Goal: Find specific page/section: Find specific page/section

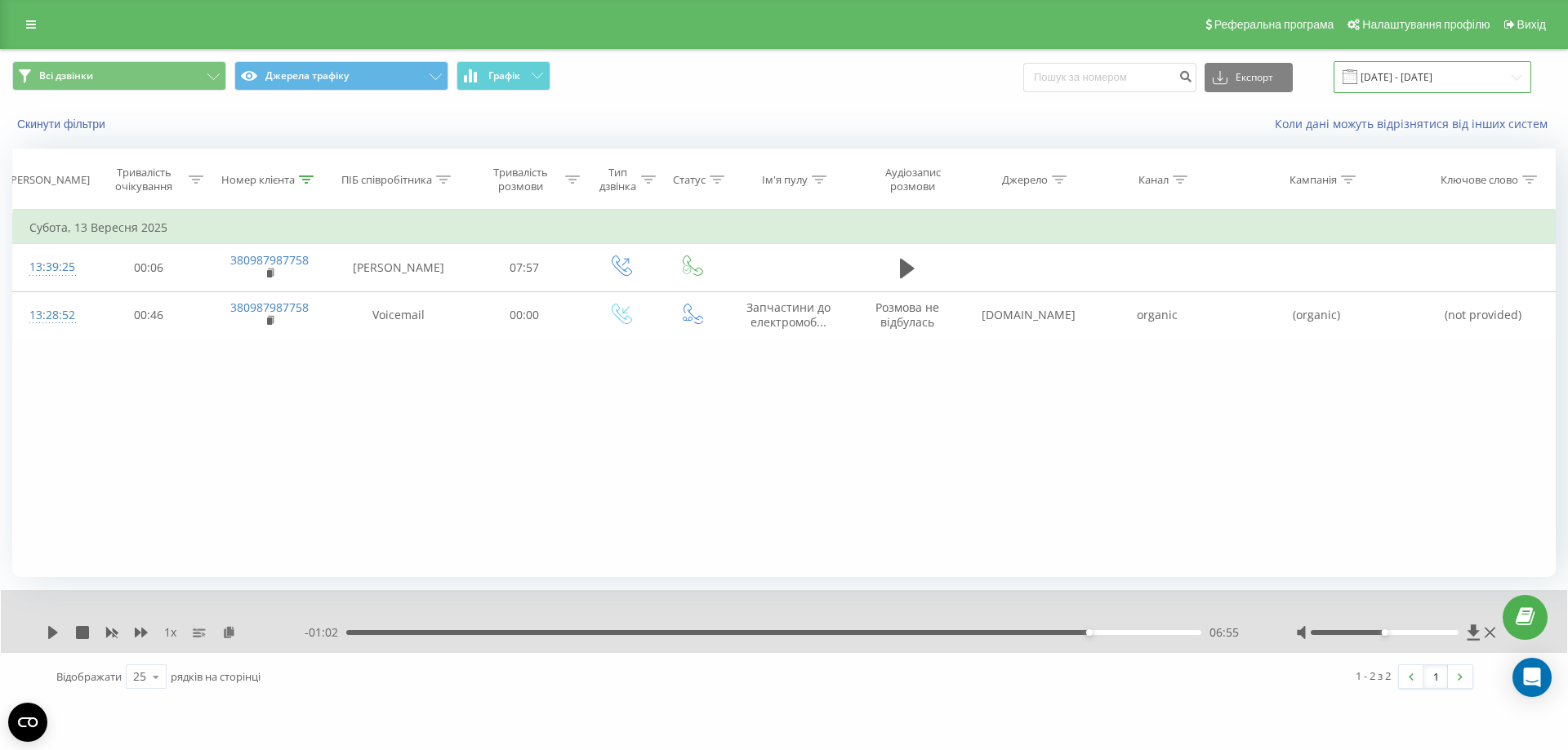
click at [1424, 76] on input "[DATE] - [DATE]" at bounding box center [1432, 77] width 197 height 31
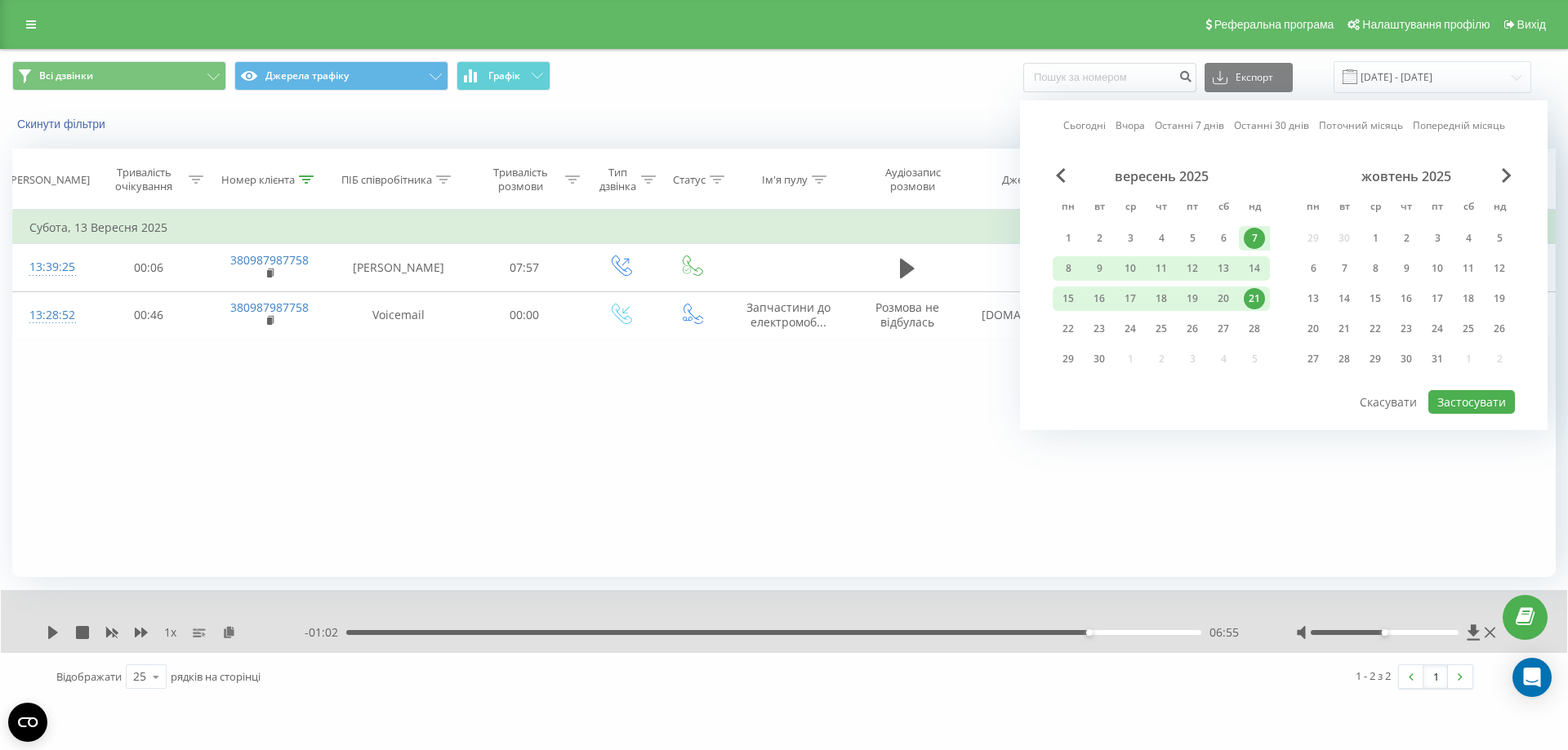
click at [1085, 124] on link "Сьогодні" at bounding box center [1084, 125] width 42 height 16
click at [1465, 394] on button "Застосувати" at bounding box center [1471, 402] width 86 height 24
type input "[DATE] - [DATE]"
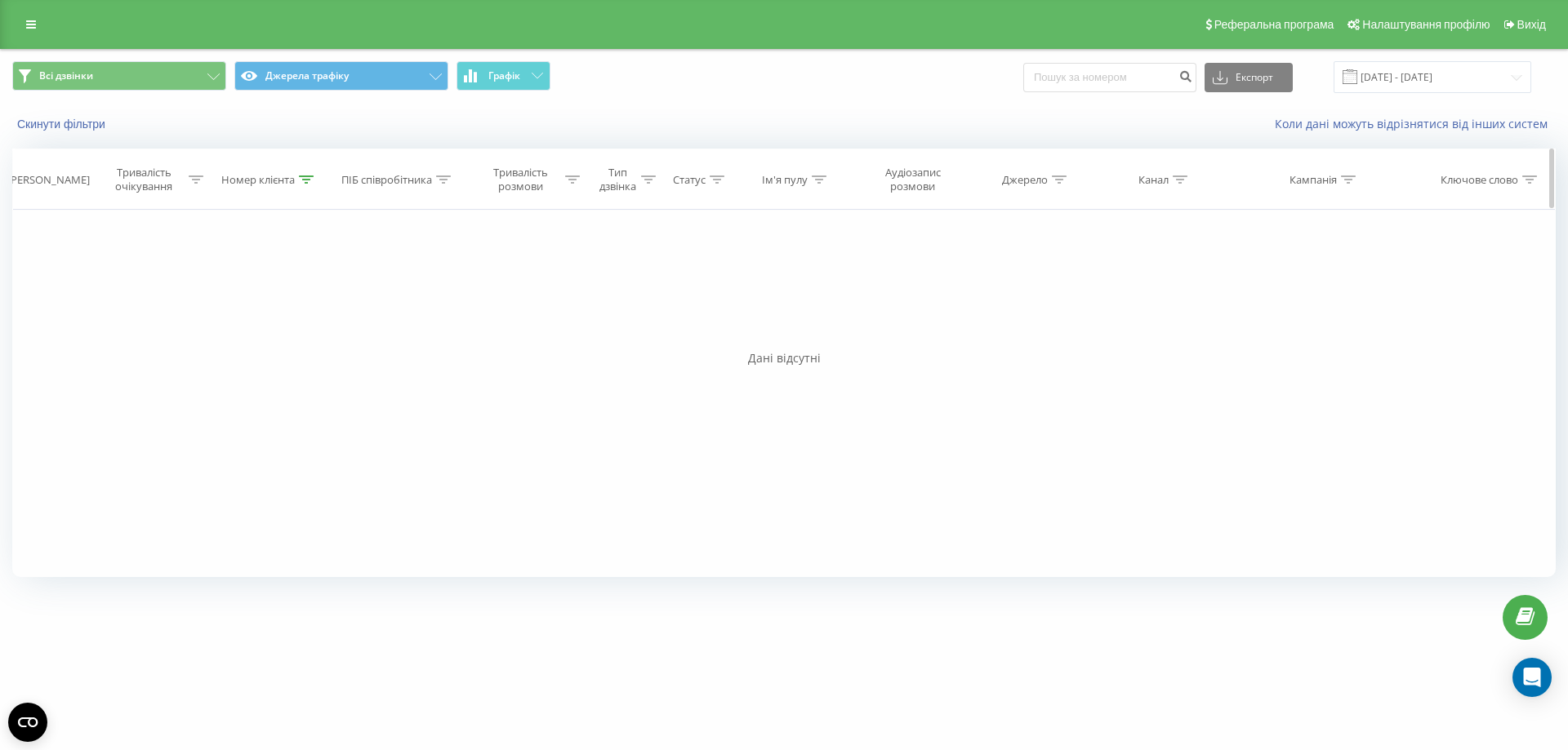
click at [449, 184] on div at bounding box center [444, 180] width 15 height 14
click at [311, 177] on icon at bounding box center [306, 180] width 15 height 8
drag, startPoint x: 283, startPoint y: 293, endPoint x: 164, endPoint y: 296, distance: 119.0
click at [164, 296] on div "Фільтрувати за умовою Дорівнює Скасувати OK Фільтрувати за умовою Містить 38098…" at bounding box center [784, 393] width 1543 height 367
click at [313, 322] on span "OK" at bounding box center [304, 328] width 46 height 26
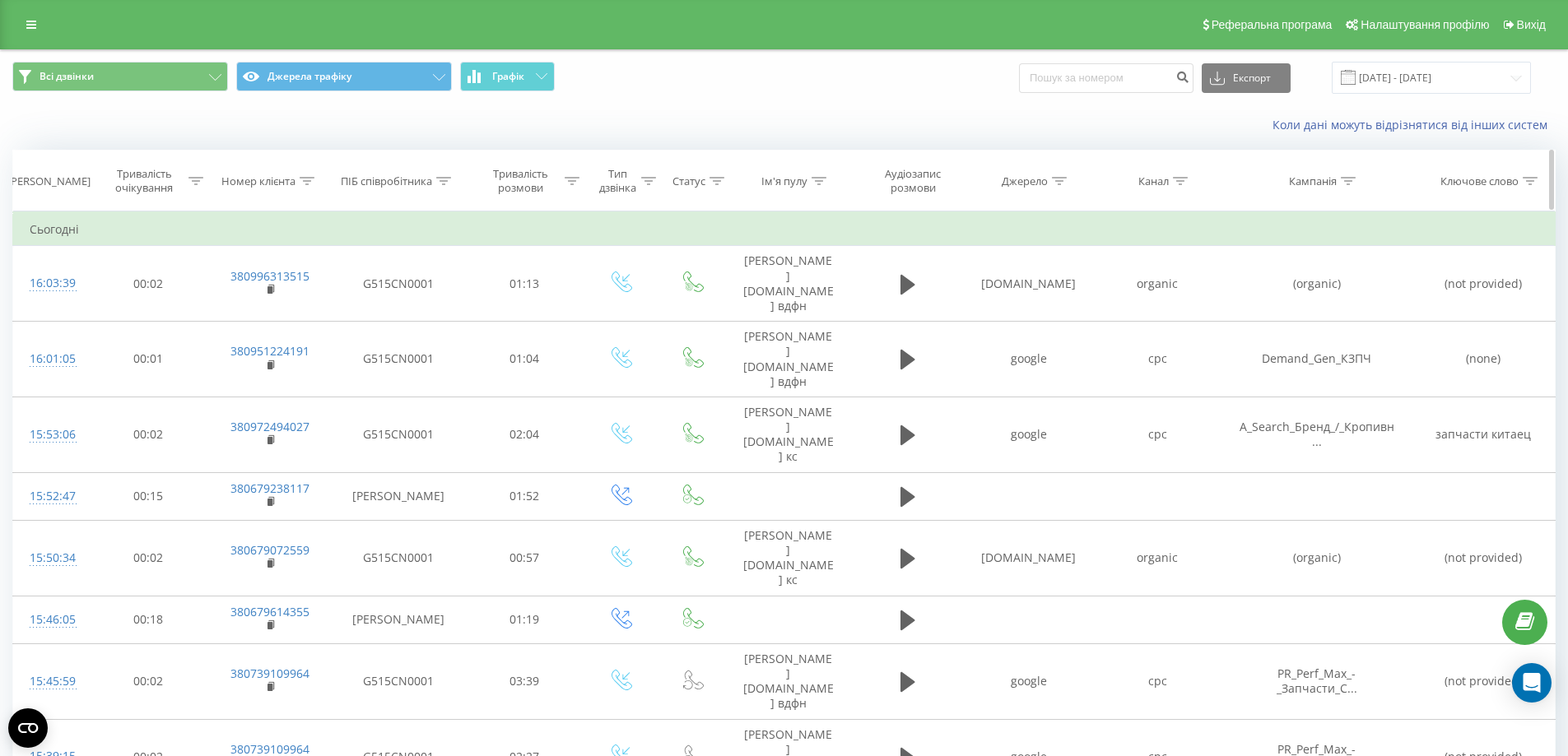
click at [446, 180] on icon at bounding box center [444, 181] width 15 height 8
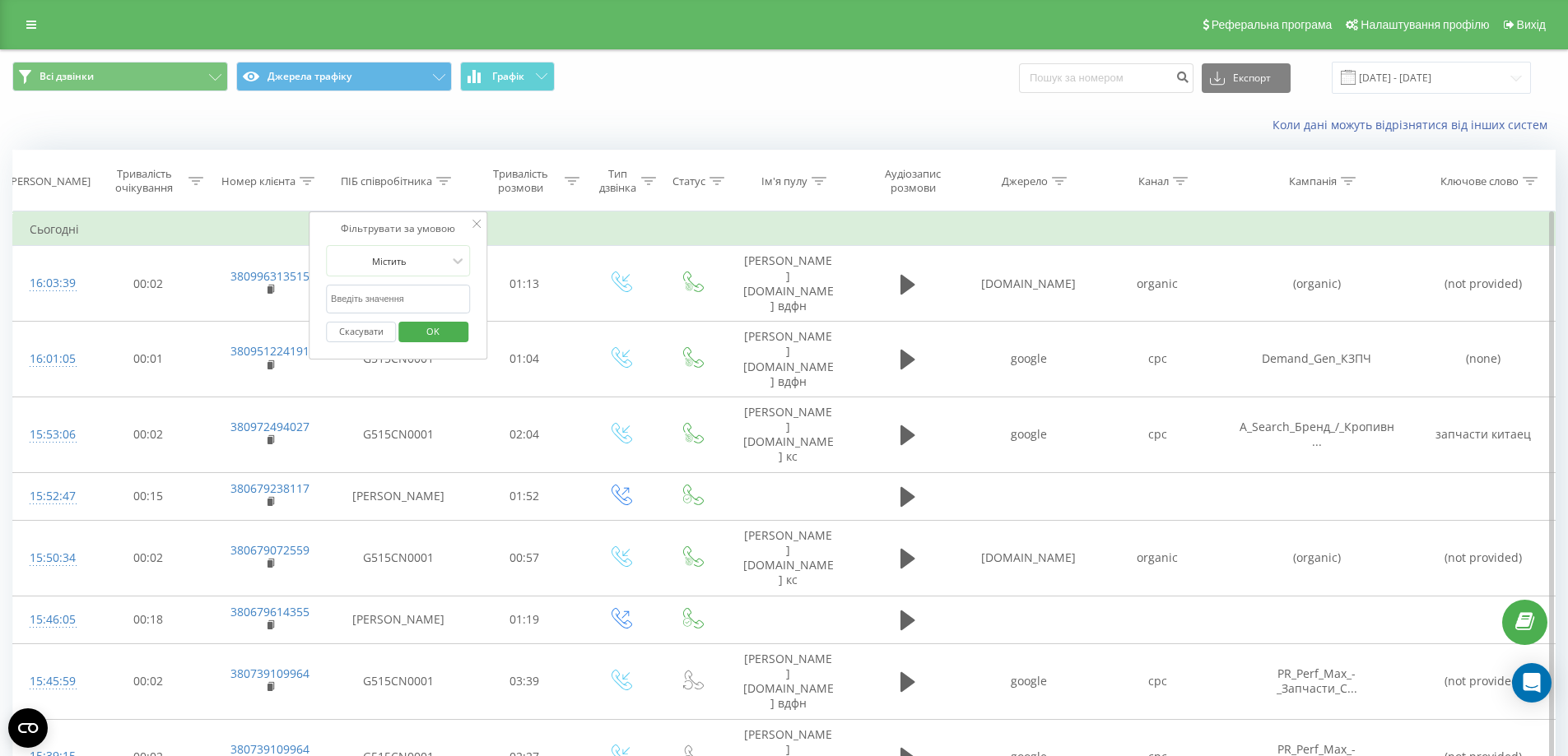
click at [432, 297] on input "text" at bounding box center [398, 299] width 145 height 28
type input "[PERSON_NAME]"
click at [436, 329] on span "OK" at bounding box center [432, 331] width 46 height 26
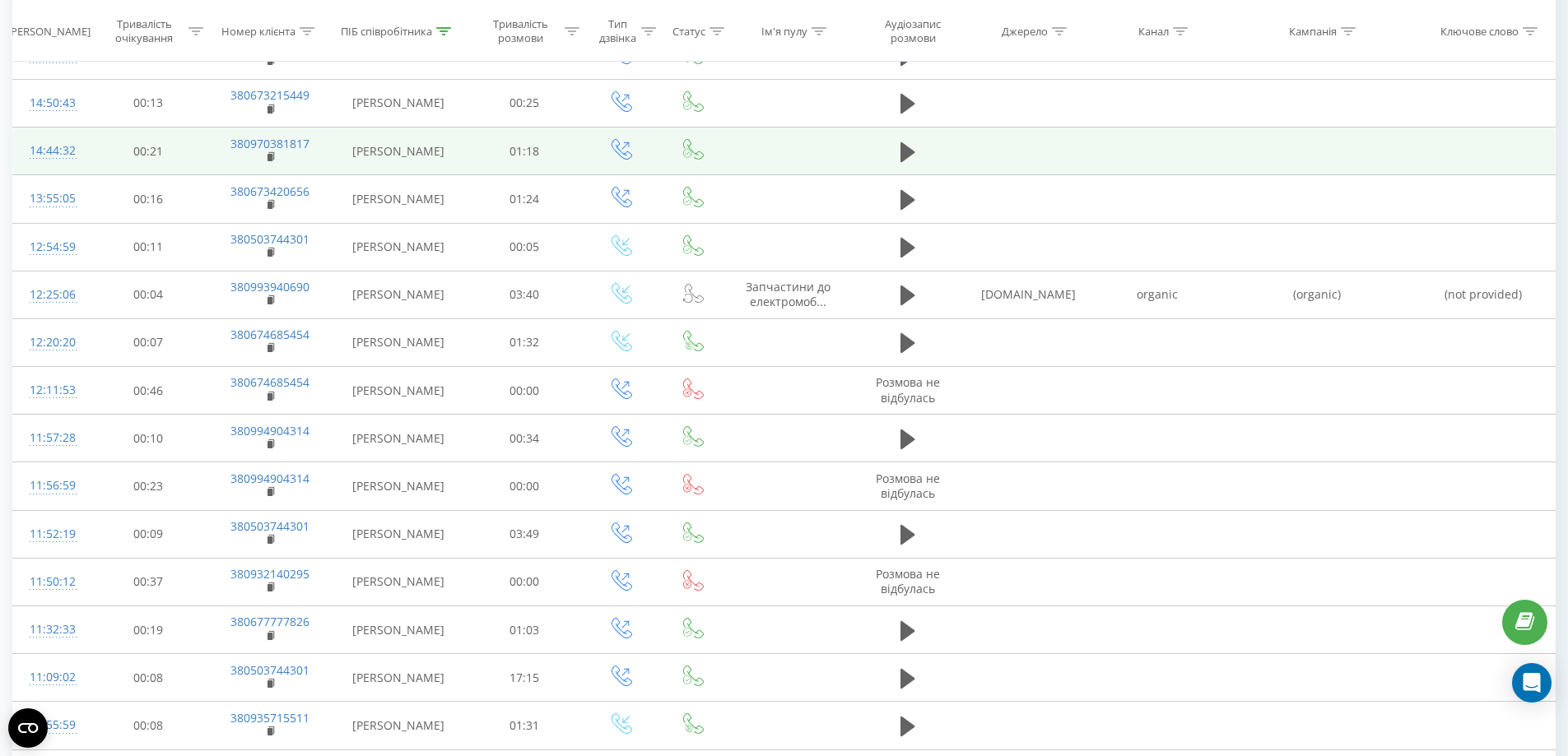
scroll to position [145, 0]
